Goal: Task Accomplishment & Management: Manage account settings

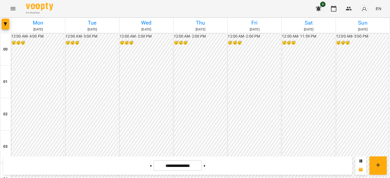
scroll to position [512, 0]
click at [150, 165] on button at bounding box center [150, 166] width 1 height 12
type input "**********"
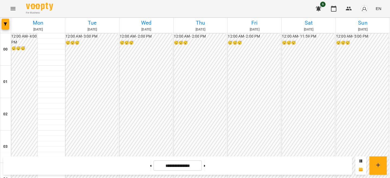
scroll to position [469, 0]
click at [364, 9] on img "button" at bounding box center [364, 9] width 8 height 8
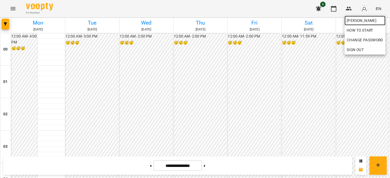
click at [350, 19] on span "[PERSON_NAME]" at bounding box center [364, 20] width 37 height 6
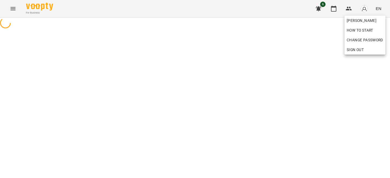
click at [320, 55] on div at bounding box center [195, 89] width 390 height 178
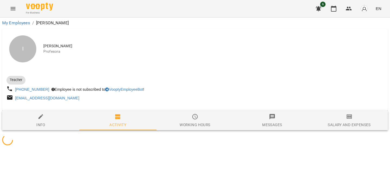
click at [339, 109] on div at bounding box center [194, 109] width 385 height 4
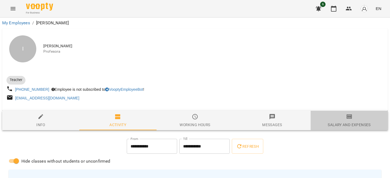
click at [342, 114] on span "Salary and Expenses" at bounding box center [349, 121] width 71 height 15
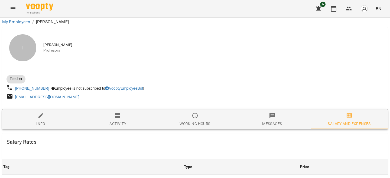
scroll to position [178, 0]
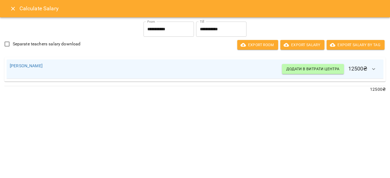
click at [20, 11] on h6 "Calculate Salary" at bounding box center [201, 8] width 364 height 8
click at [16, 11] on icon "Close" at bounding box center [13, 8] width 6 height 6
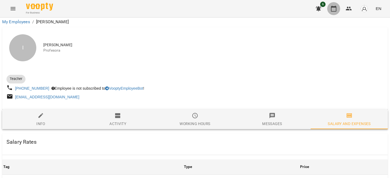
click at [332, 7] on icon "button" at bounding box center [333, 9] width 5 height 6
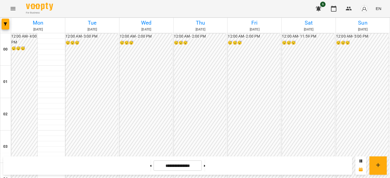
scroll to position [478, 0]
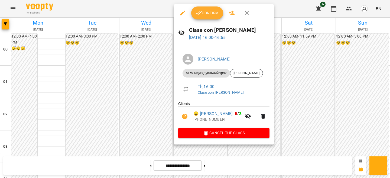
click at [199, 11] on icon "button" at bounding box center [198, 13] width 6 height 6
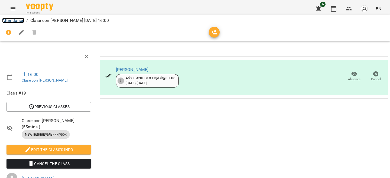
click at [20, 19] on link "Attendance" at bounding box center [13, 20] width 22 height 5
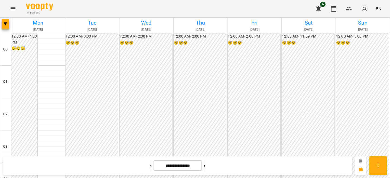
scroll to position [437, 0]
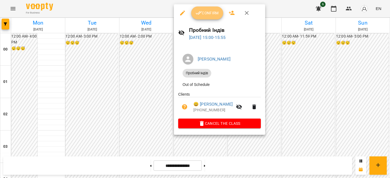
click at [199, 11] on icon "button" at bounding box center [198, 13] width 6 height 6
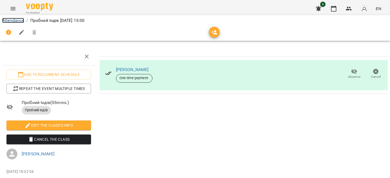
click at [22, 19] on link "Attendance" at bounding box center [13, 20] width 22 height 5
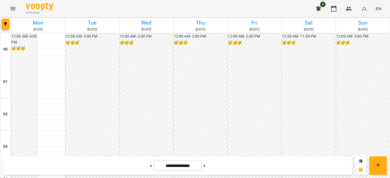
scroll to position [469, 0]
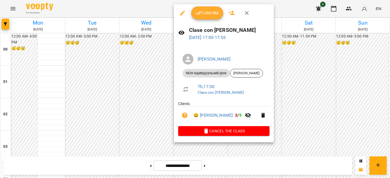
click at [204, 14] on span "Confirm" at bounding box center [206, 13] width 23 height 6
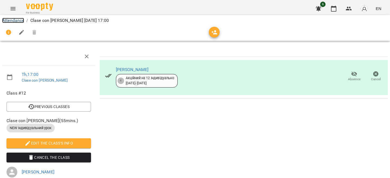
click at [18, 21] on link "Attendance" at bounding box center [13, 20] width 22 height 5
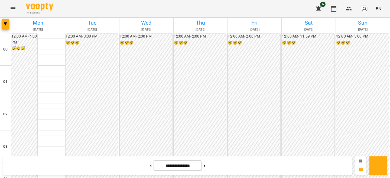
scroll to position [478, 0]
click at [363, 6] on img "button" at bounding box center [364, 9] width 8 height 8
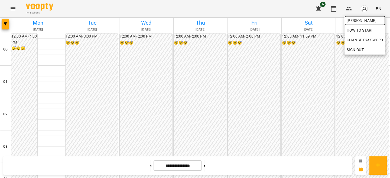
click at [350, 21] on span "[PERSON_NAME]" at bounding box center [364, 20] width 37 height 6
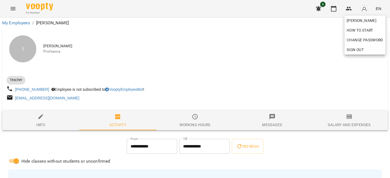
click at [320, 68] on div at bounding box center [195, 89] width 390 height 178
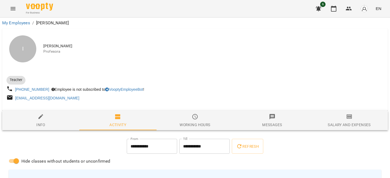
click at [343, 129] on button "Salary and Expenses" at bounding box center [348, 120] width 77 height 19
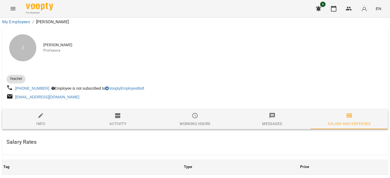
scroll to position [207, 0]
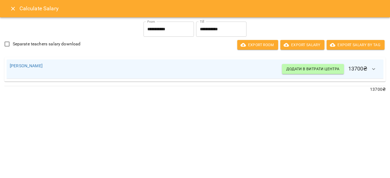
click at [12, 9] on icon "Close" at bounding box center [13, 8] width 6 height 6
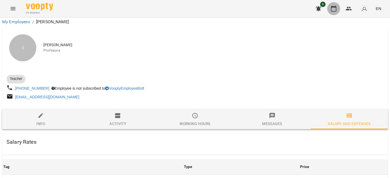
click at [333, 12] on button "button" at bounding box center [333, 8] width 13 height 13
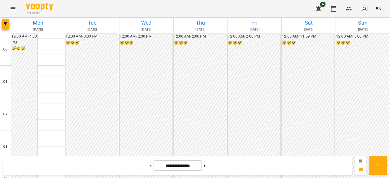
scroll to position [498, 0]
